Goal: Check status: Check status

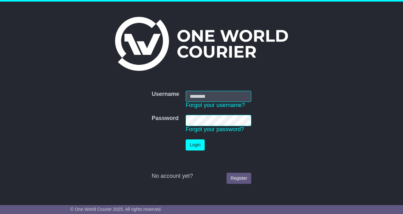
drag, startPoint x: 0, startPoint y: 0, endPoint x: 219, endPoint y: 93, distance: 238.4
click at [219, 93] on input "Username" at bounding box center [219, 96] width 66 height 11
type input "**********"
click at [186, 139] on button "Login" at bounding box center [195, 144] width 19 height 11
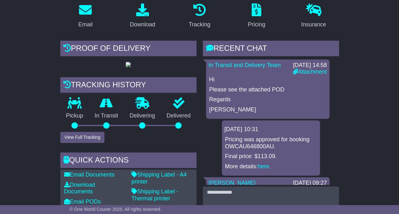
scroll to position [44, 0]
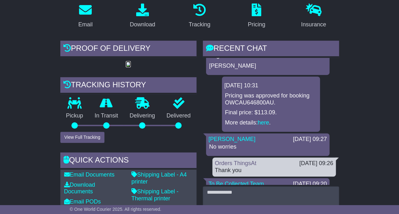
click at [128, 67] on img at bounding box center [128, 64] width 5 height 5
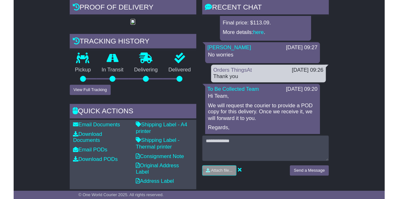
scroll to position [85, 0]
